Goal: Information Seeking & Learning: Learn about a topic

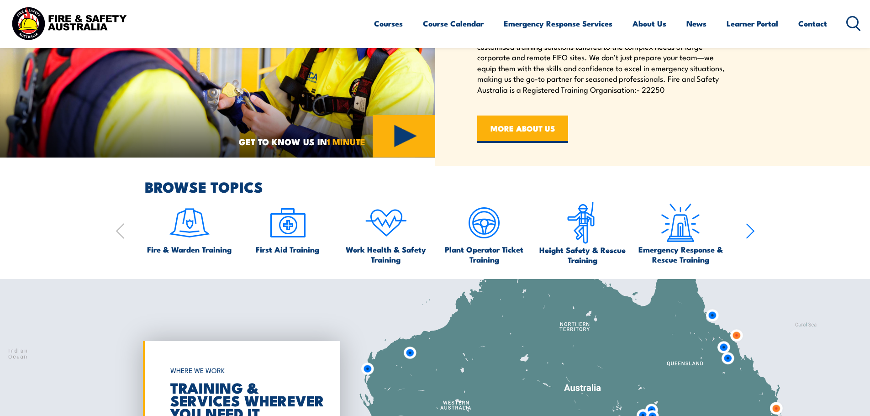
scroll to position [548, 0]
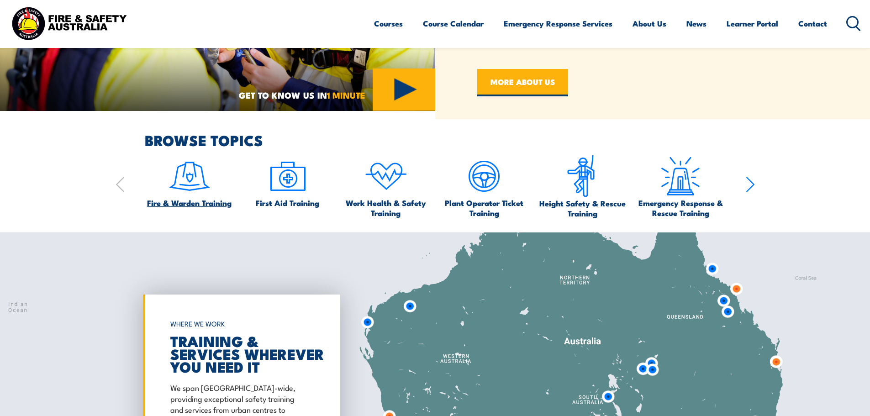
click at [214, 196] on link "Fire & Warden Training" at bounding box center [189, 181] width 85 height 53
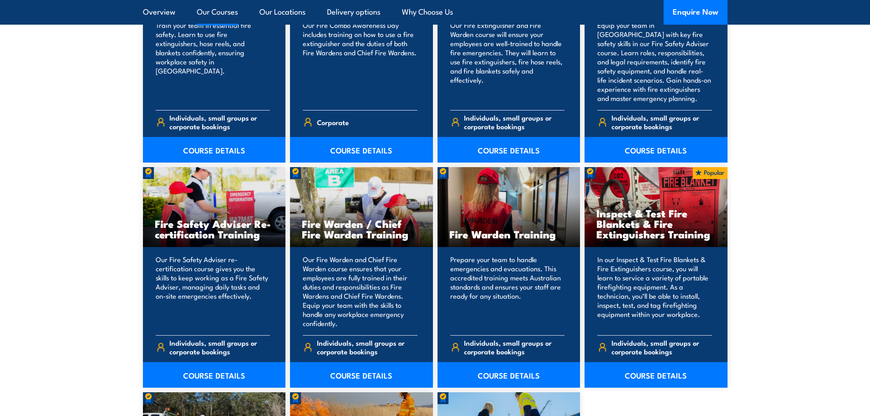
scroll to position [1142, 0]
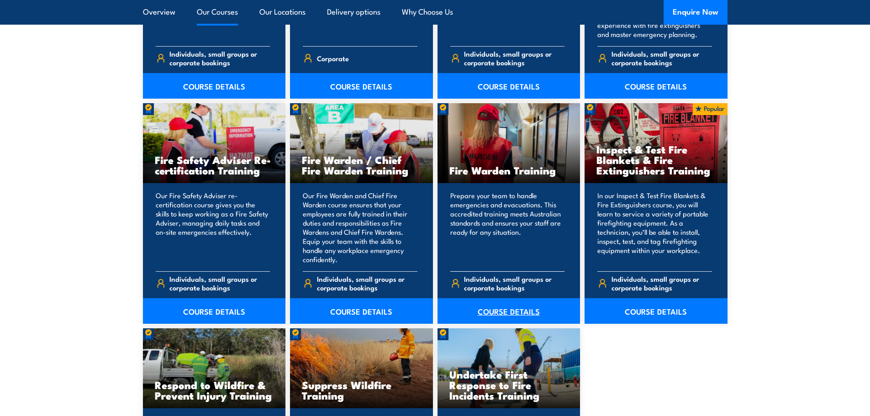
click at [516, 312] on link "COURSE DETAILS" at bounding box center [509, 311] width 143 height 26
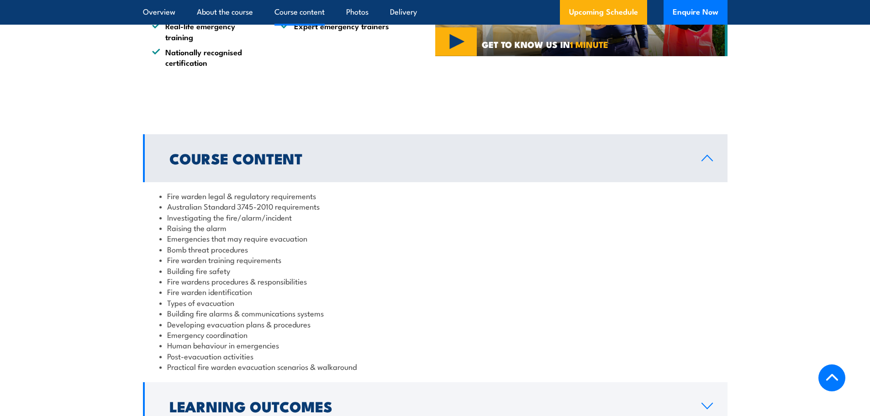
scroll to position [959, 0]
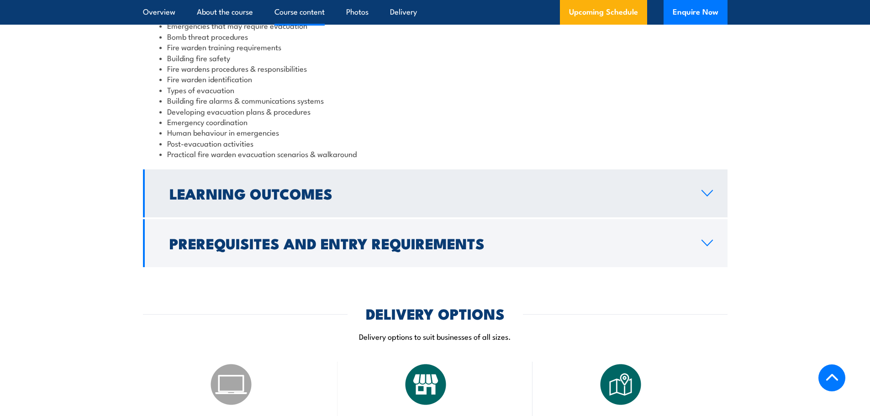
click at [252, 192] on h2 "Learning Outcomes" at bounding box center [429, 193] width 518 height 13
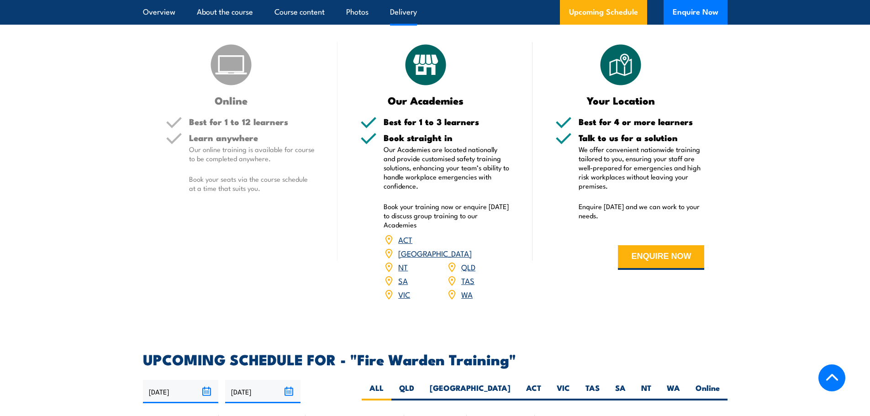
scroll to position [1256, 0]
